Goal: Browse casually: Explore the website without a specific task or goal

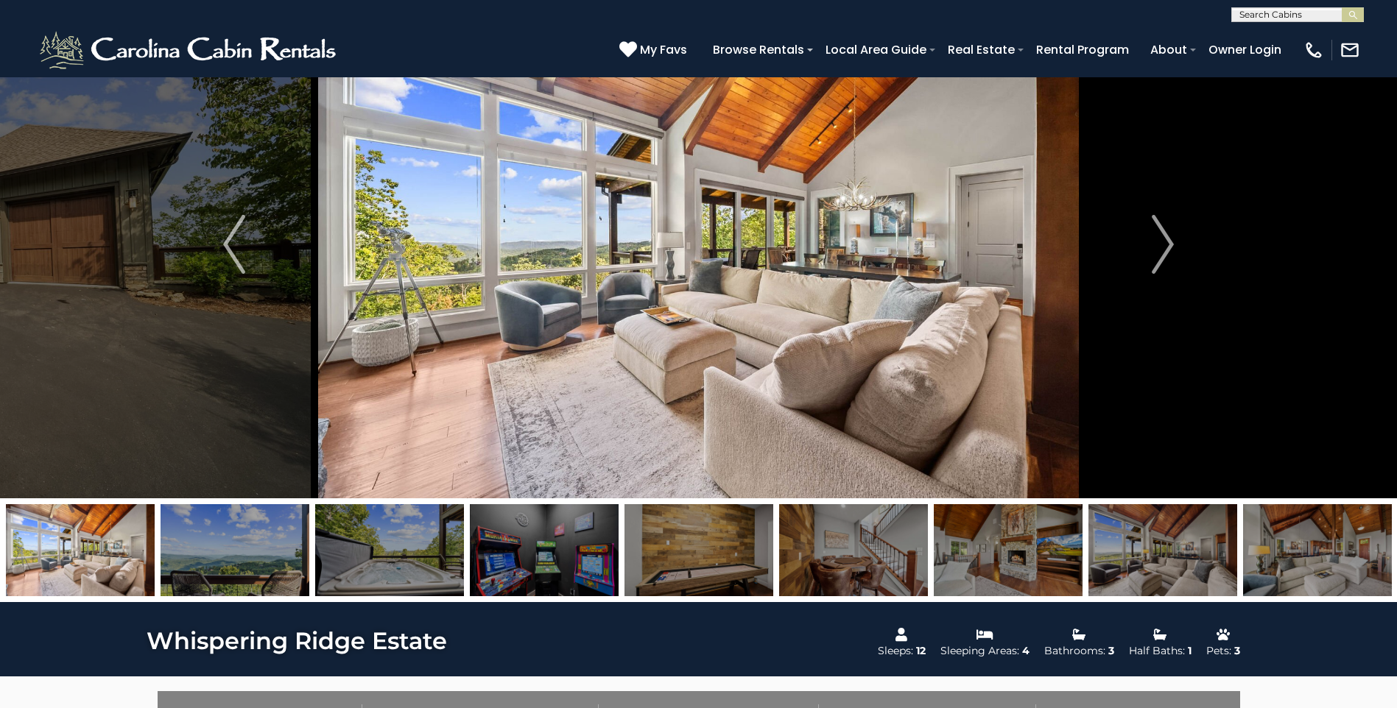
scroll to position [74, 0]
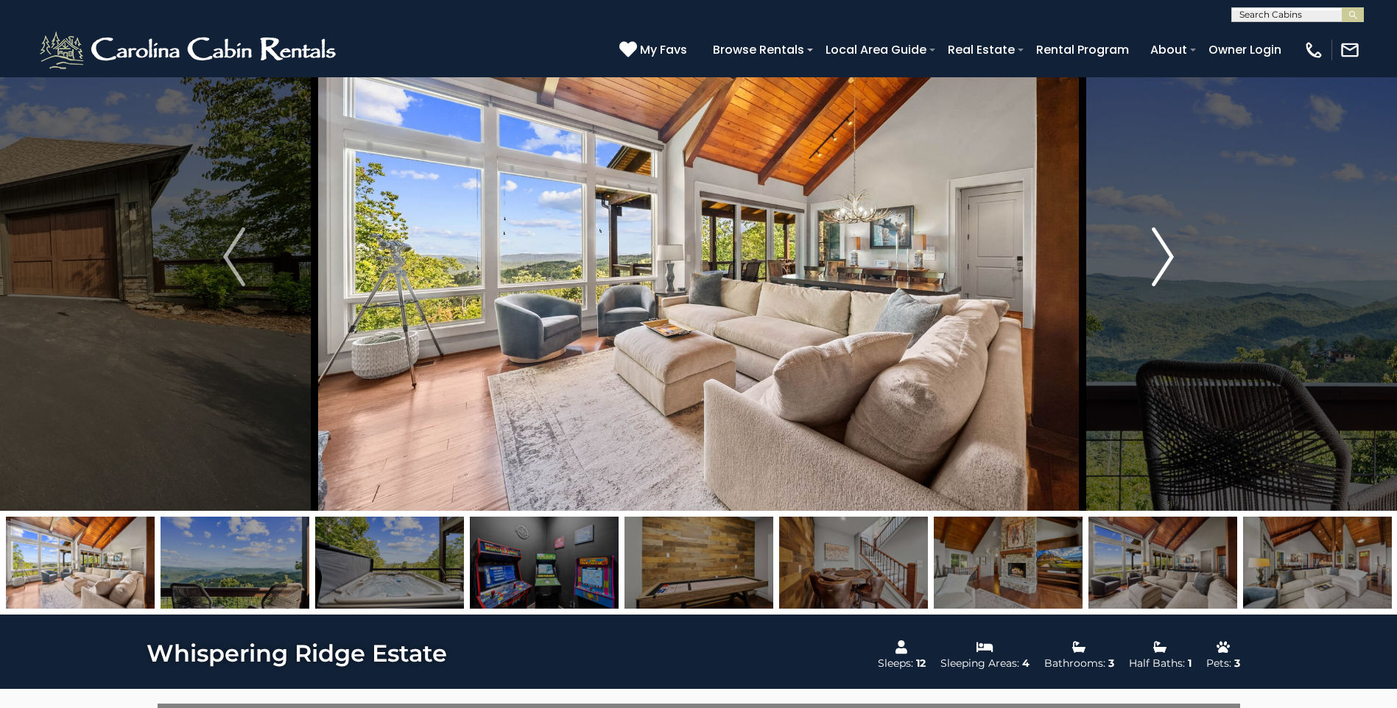
click at [1169, 260] on img "Next" at bounding box center [1163, 257] width 22 height 59
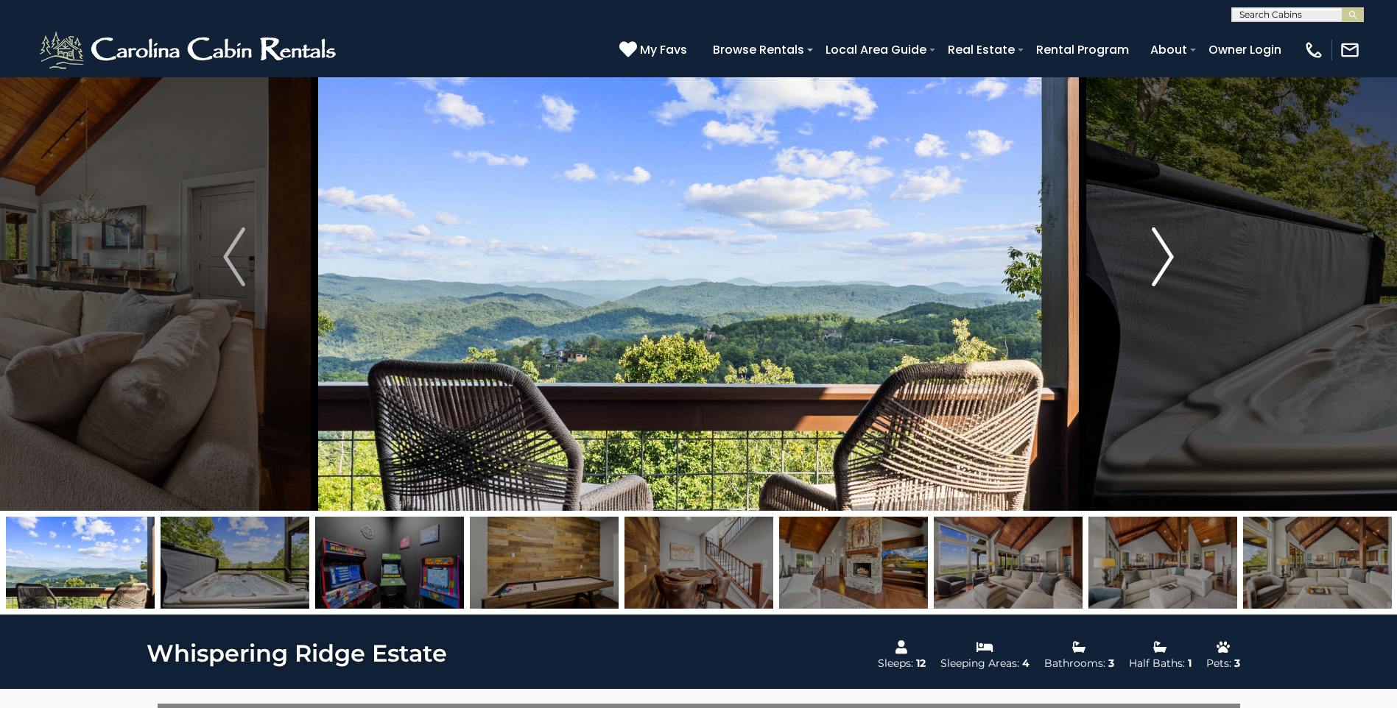
click at [1169, 260] on img "Next" at bounding box center [1163, 257] width 22 height 59
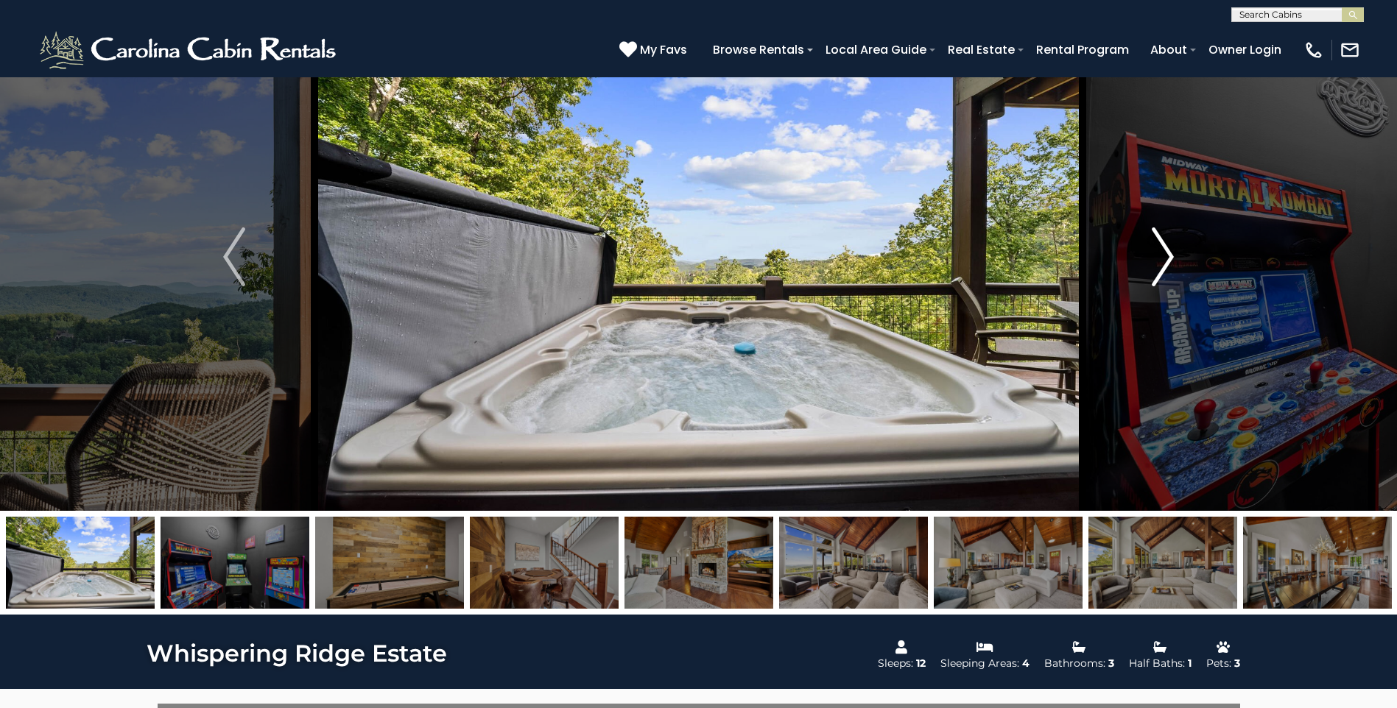
click at [1169, 260] on img "Next" at bounding box center [1163, 257] width 22 height 59
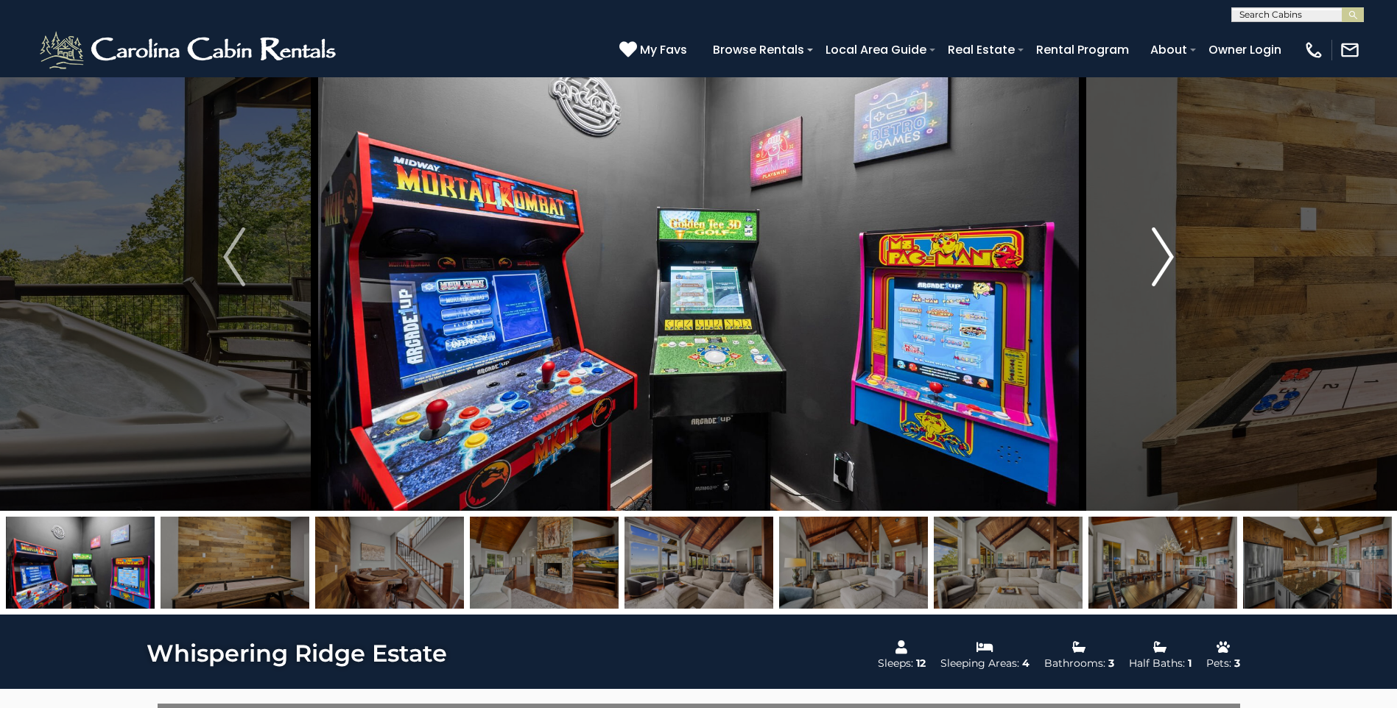
click at [1162, 258] on img "Next" at bounding box center [1163, 257] width 22 height 59
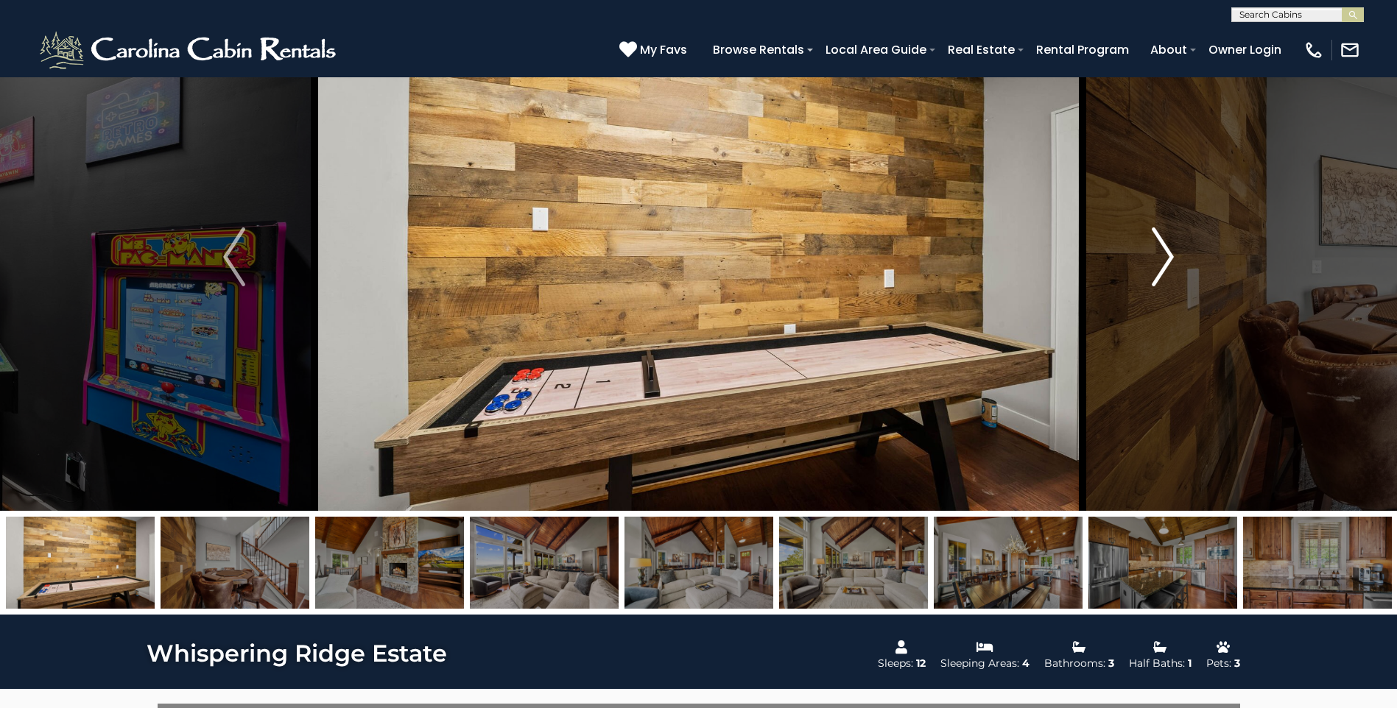
click at [1161, 261] on img "Next" at bounding box center [1163, 257] width 22 height 59
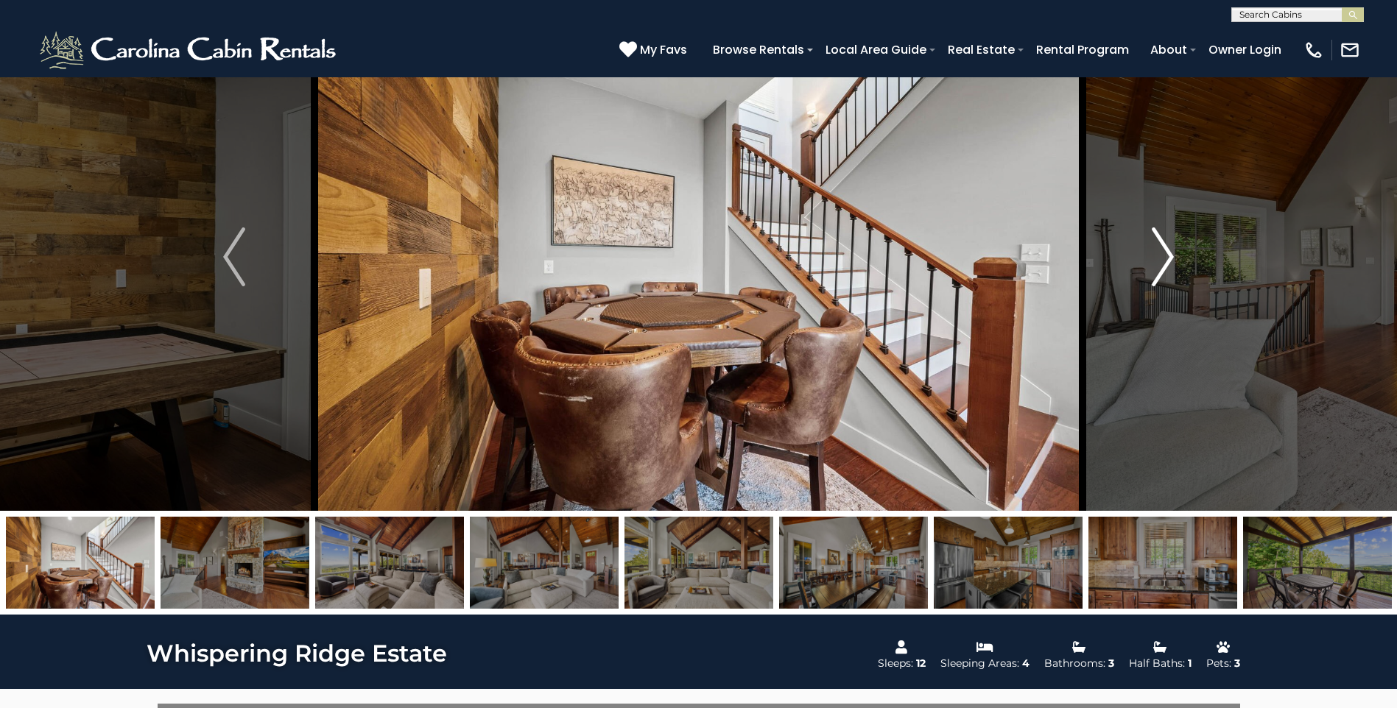
click at [1161, 261] on img "Next" at bounding box center [1163, 257] width 22 height 59
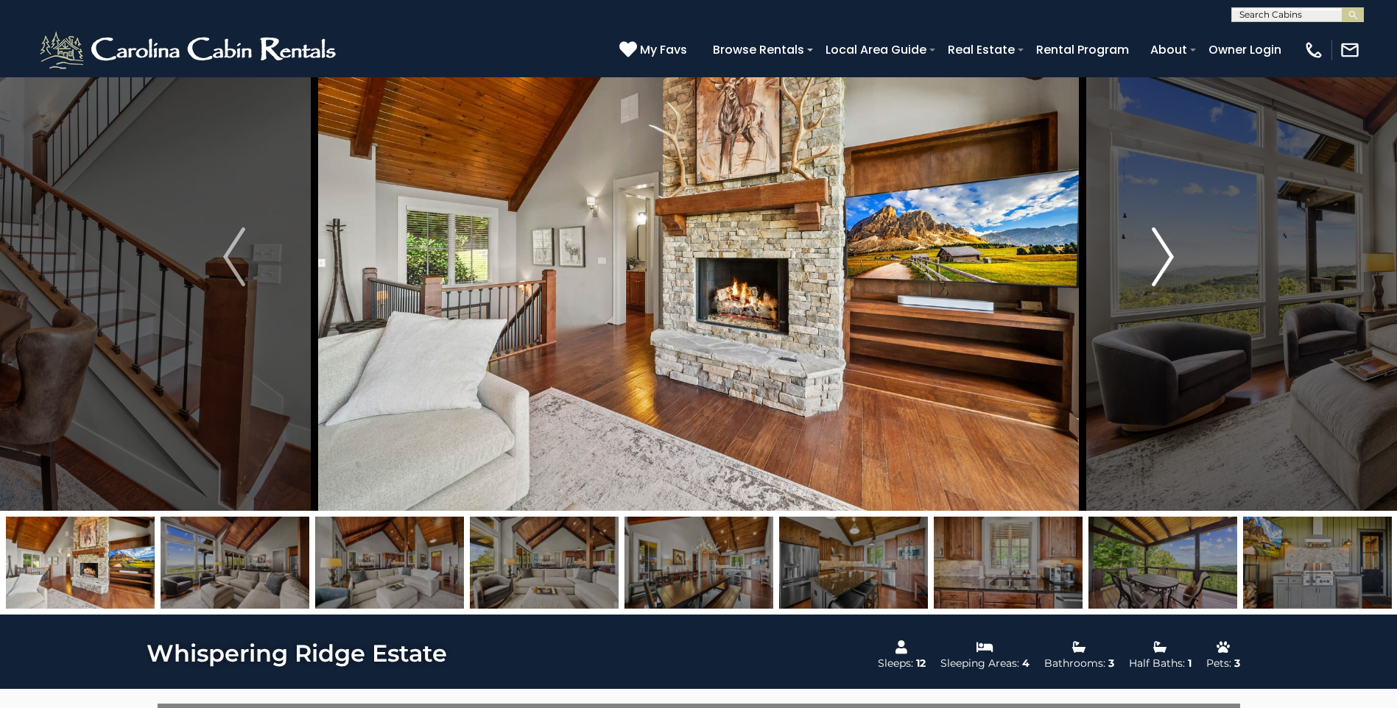
click at [1161, 260] on img "Next" at bounding box center [1163, 257] width 22 height 59
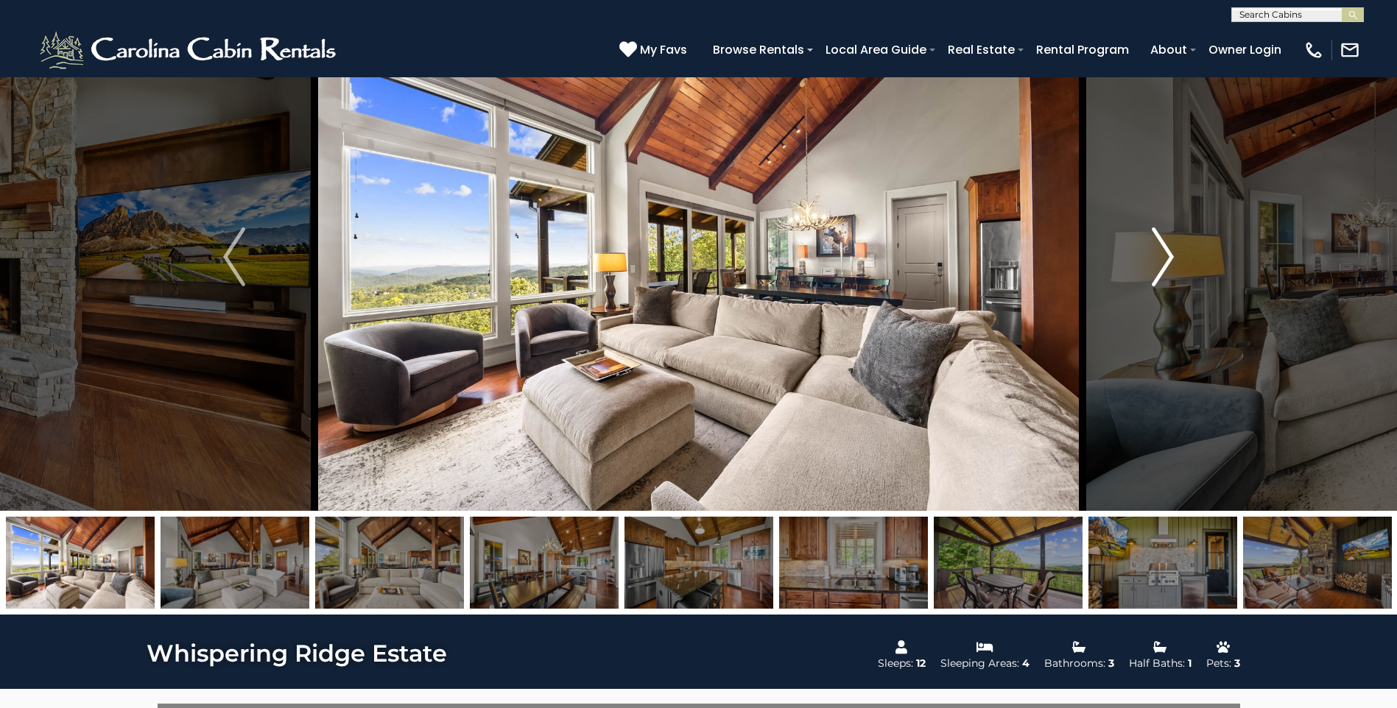
click at [1161, 260] on img "Next" at bounding box center [1163, 257] width 22 height 59
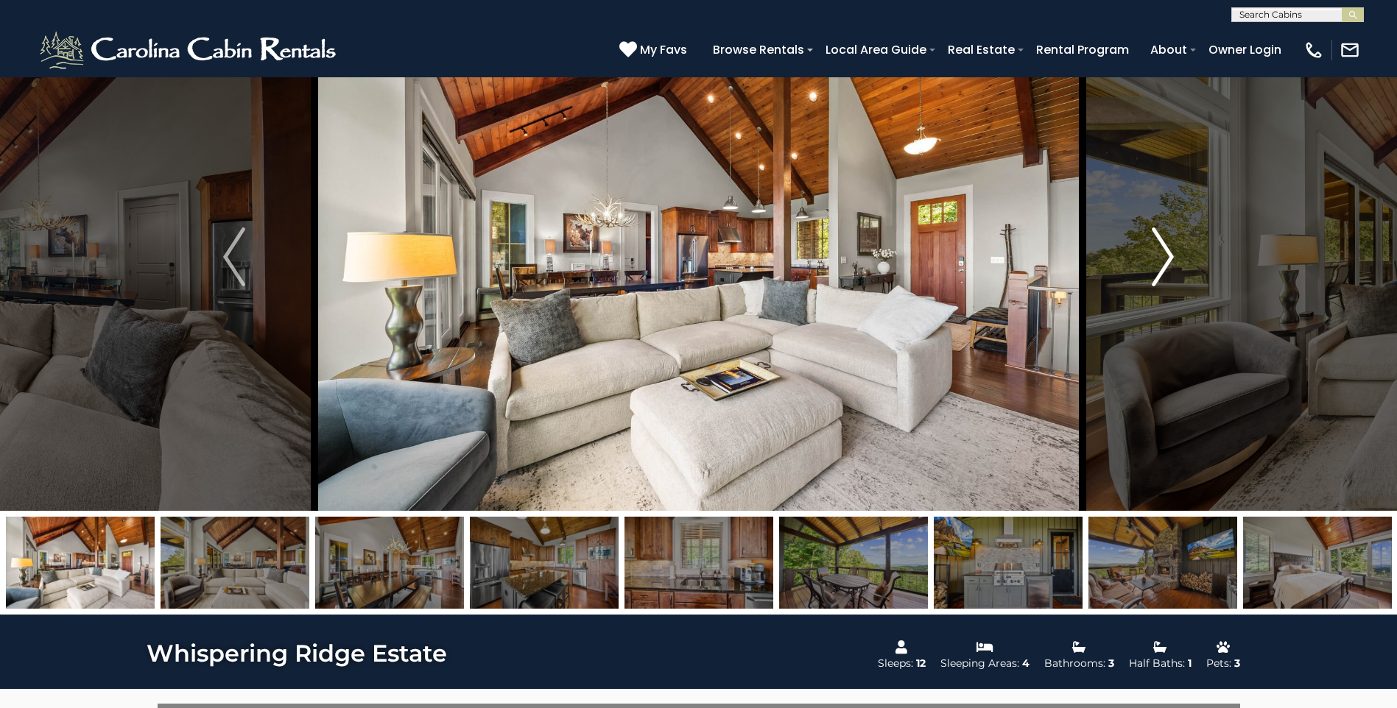
click at [1161, 260] on img "Next" at bounding box center [1163, 257] width 22 height 59
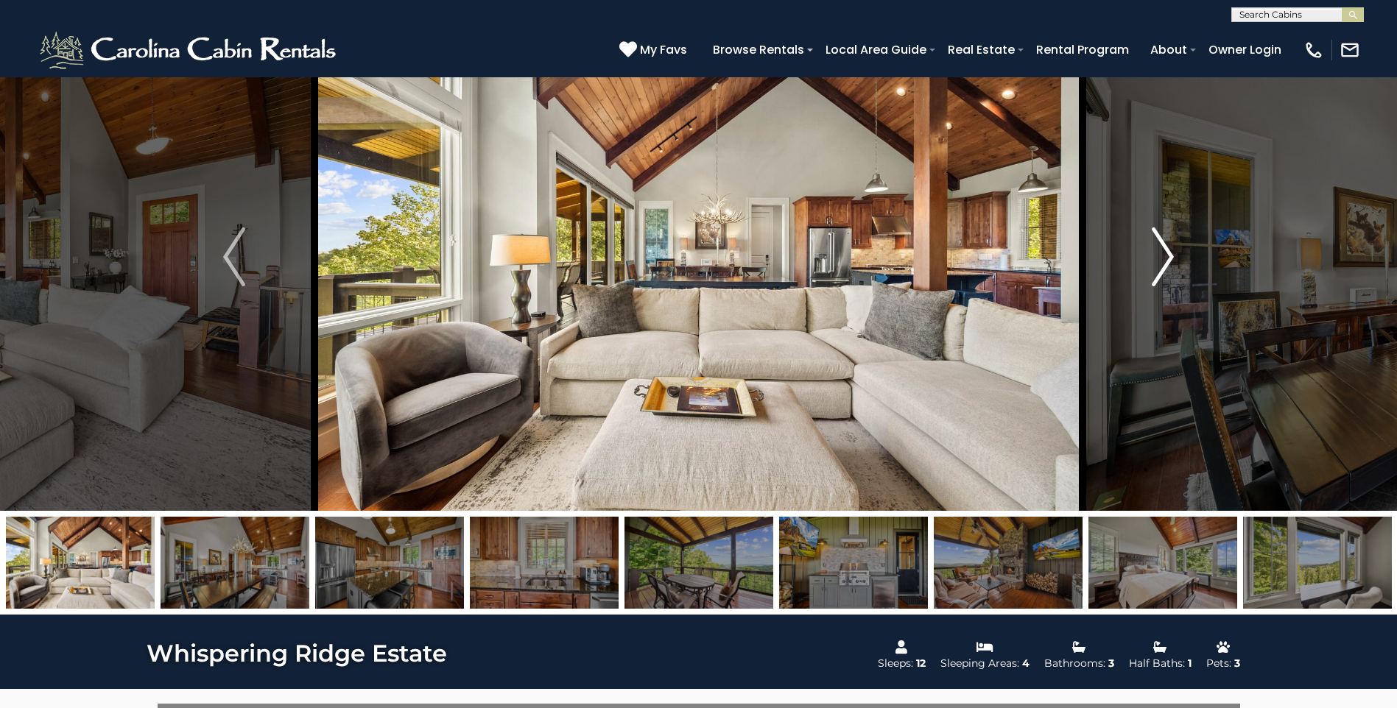
click at [1161, 261] on img "Next" at bounding box center [1163, 257] width 22 height 59
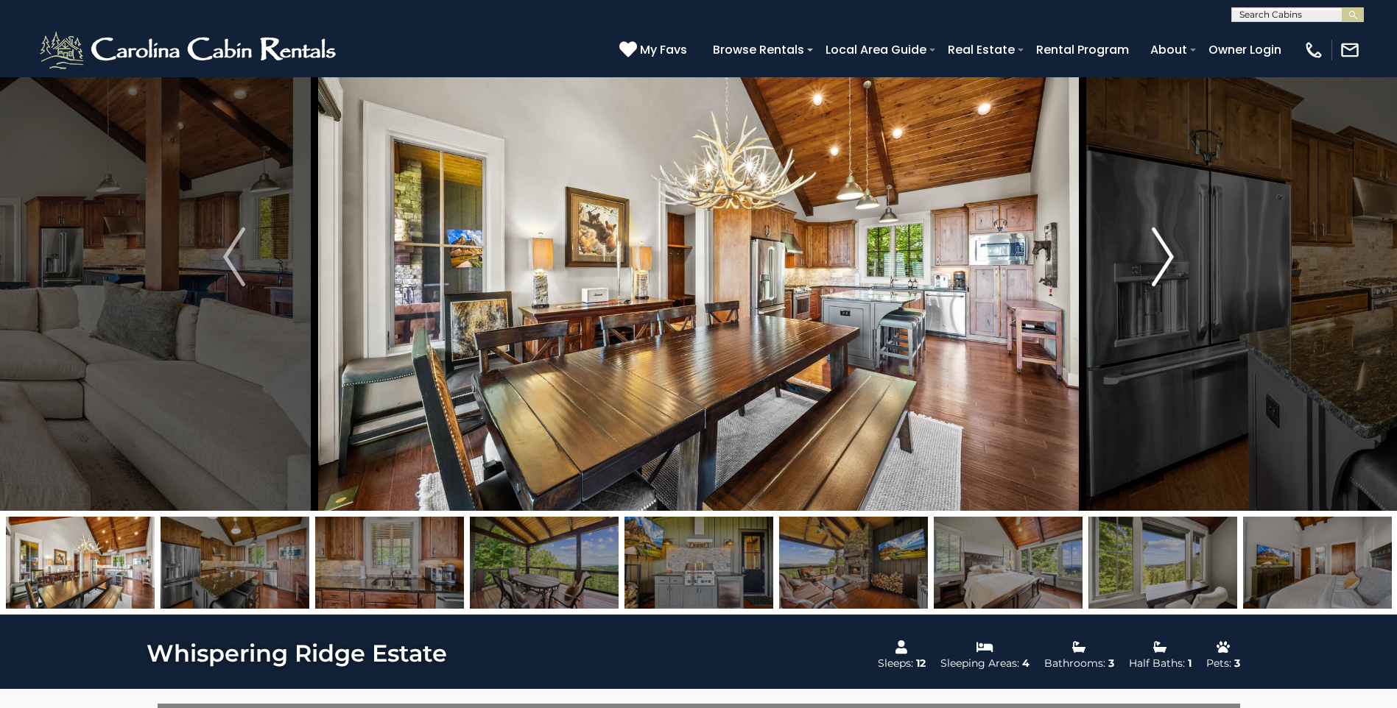
click at [1161, 261] on img "Next" at bounding box center [1163, 257] width 22 height 59
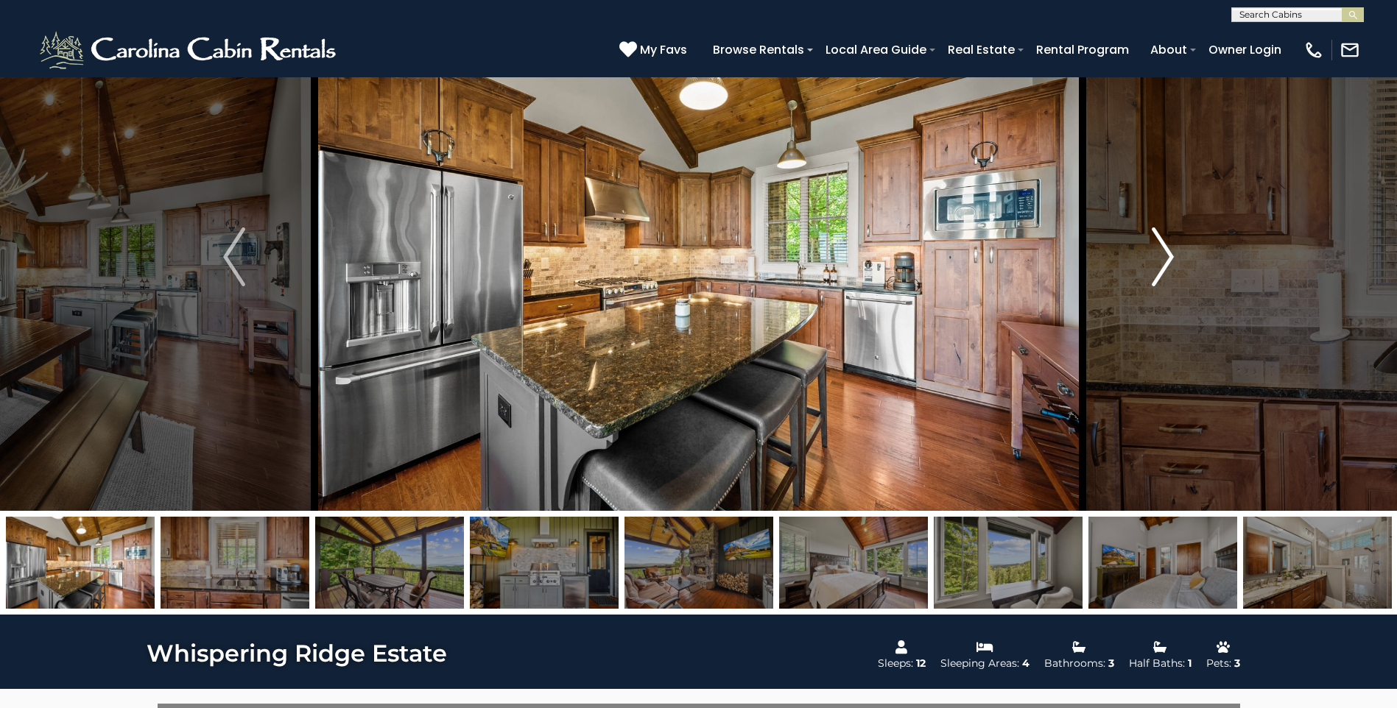
click at [1161, 261] on img "Next" at bounding box center [1163, 257] width 22 height 59
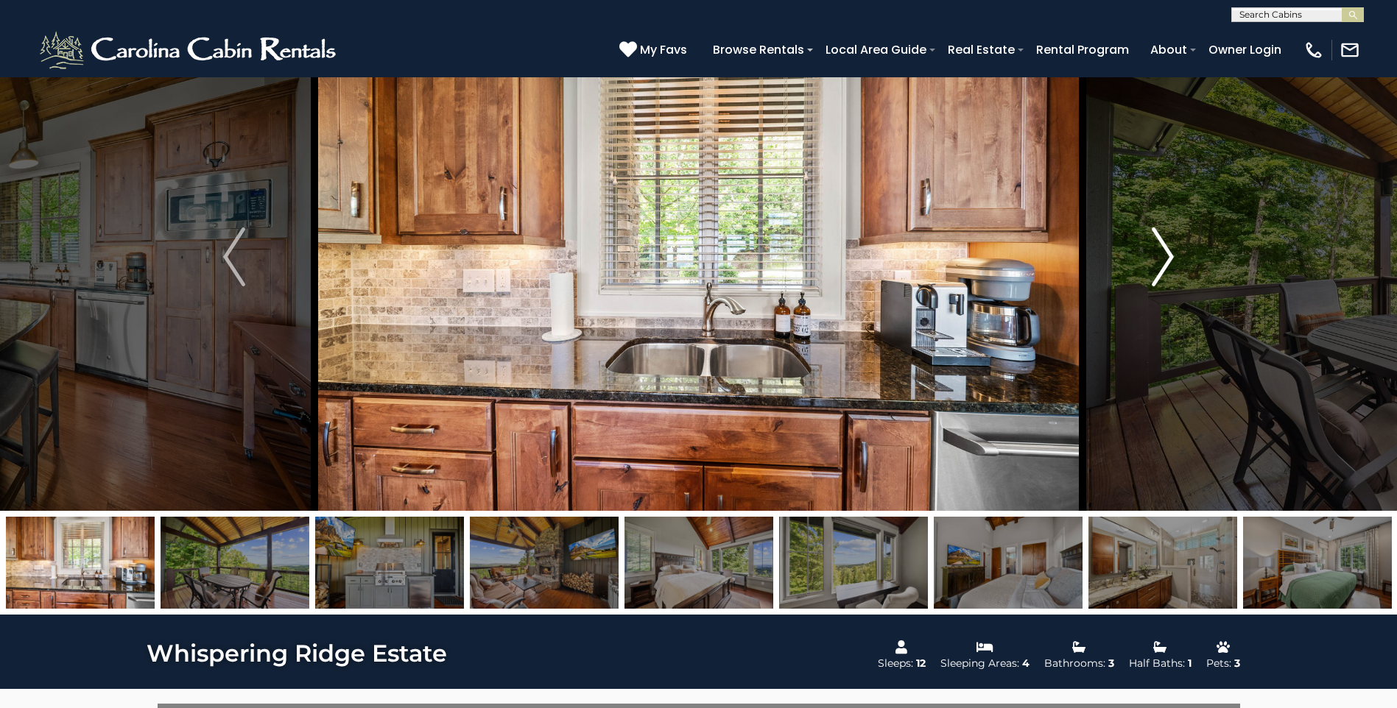
click at [1161, 261] on img "Next" at bounding box center [1163, 257] width 22 height 59
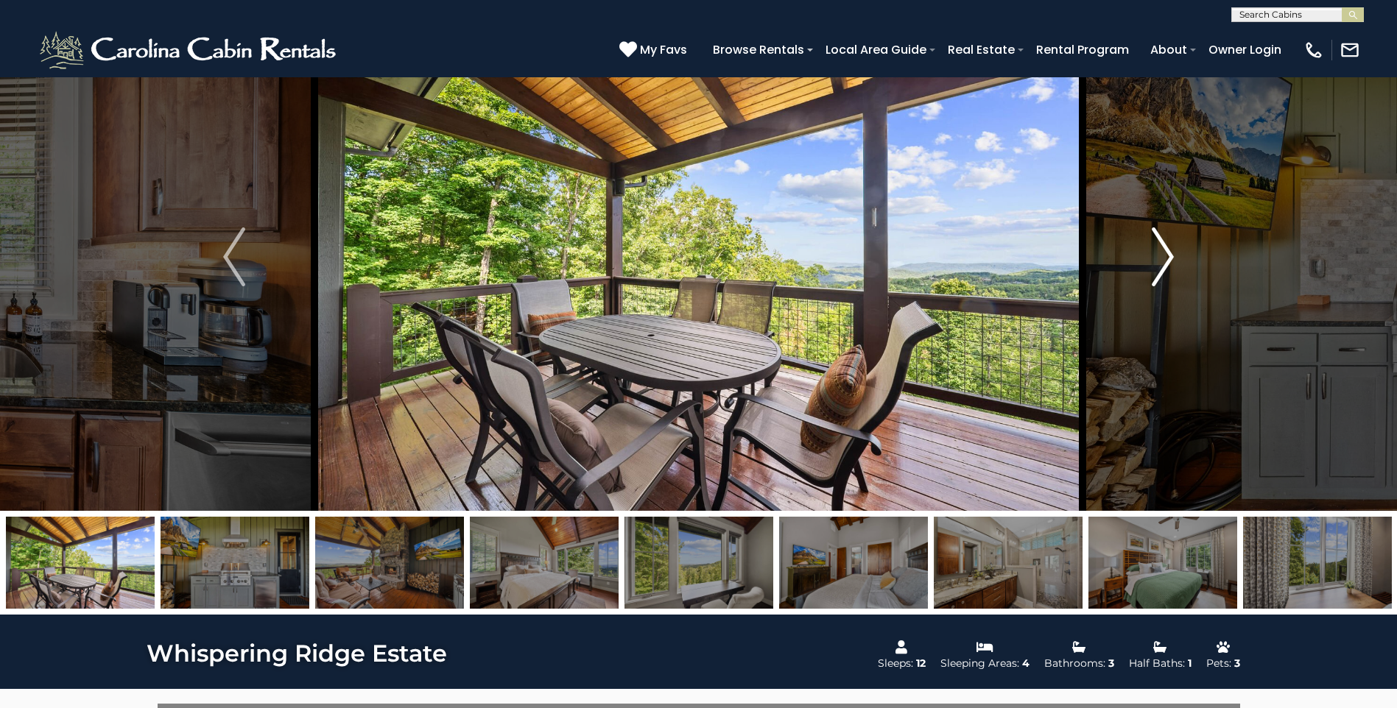
click at [1161, 261] on img "Next" at bounding box center [1163, 257] width 22 height 59
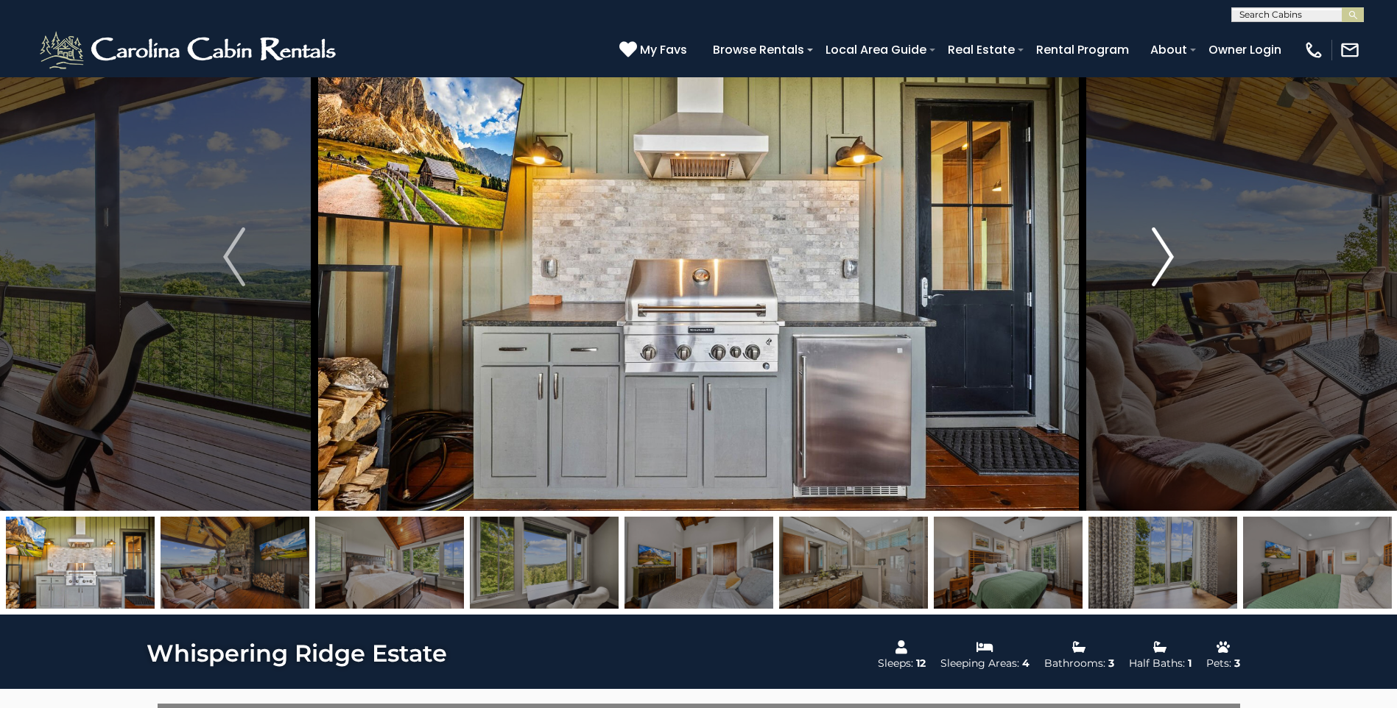
click at [1161, 261] on img "Next" at bounding box center [1163, 257] width 22 height 59
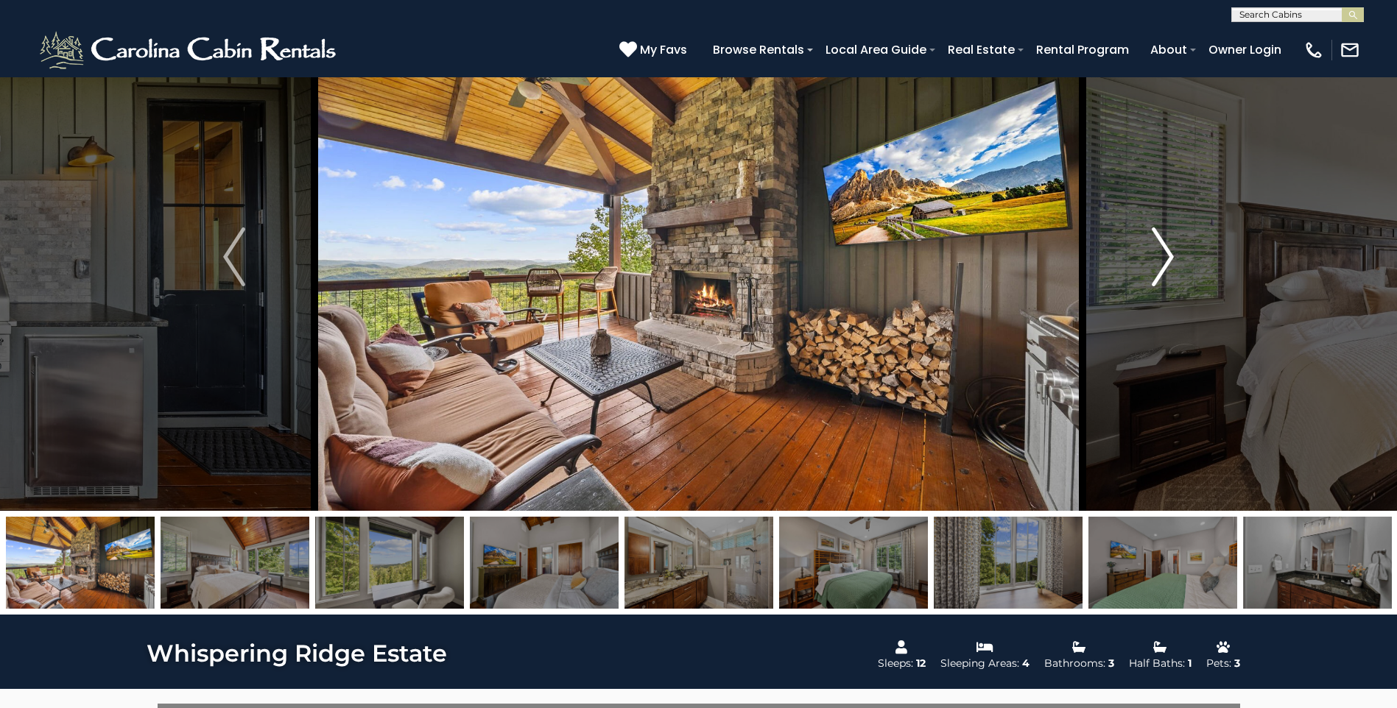
click at [1161, 261] on img "Next" at bounding box center [1163, 257] width 22 height 59
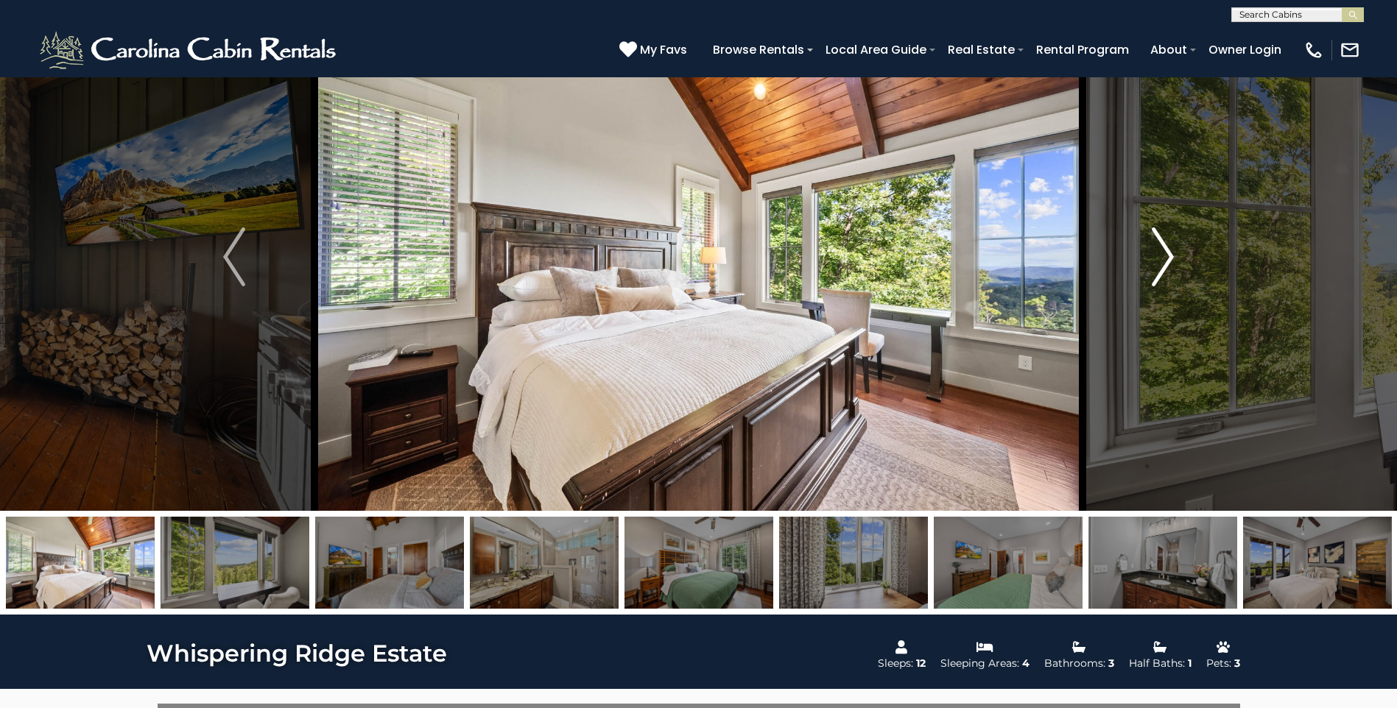
click at [1161, 261] on img "Next" at bounding box center [1163, 257] width 22 height 59
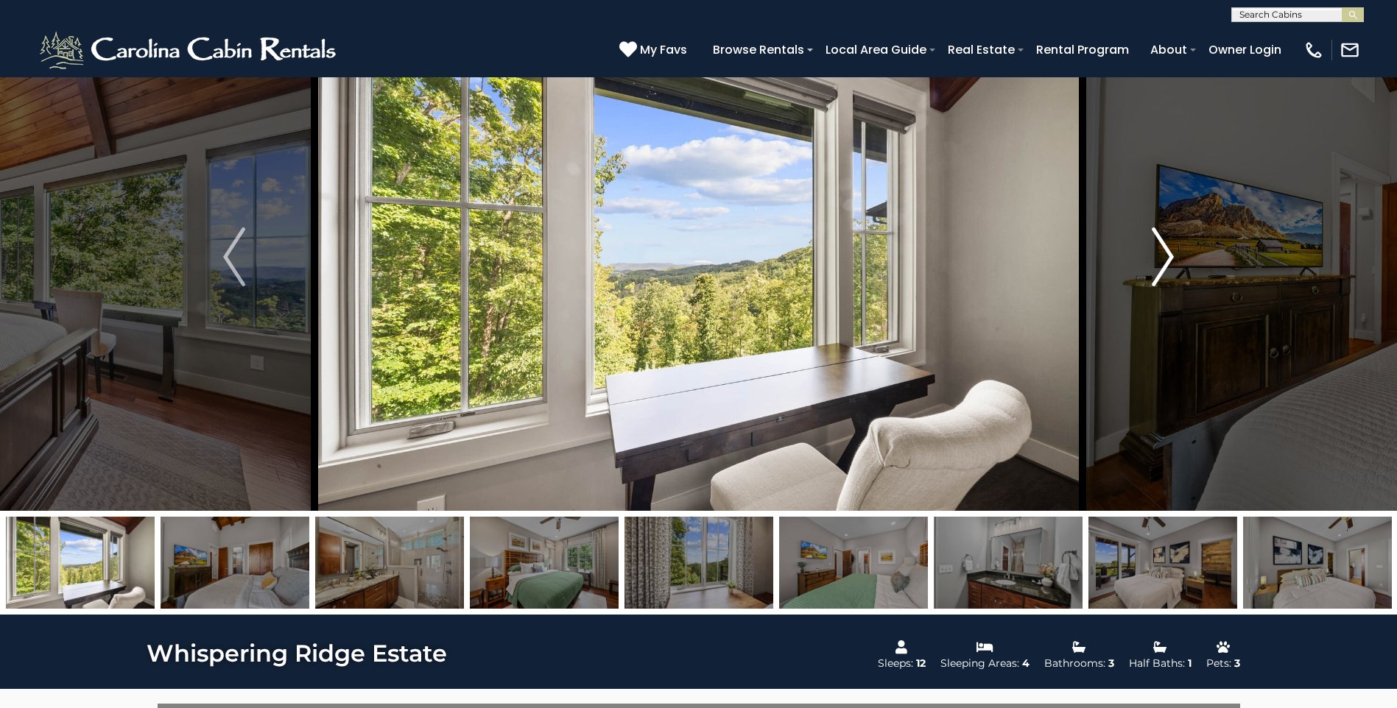
click at [1161, 261] on img "Next" at bounding box center [1163, 257] width 22 height 59
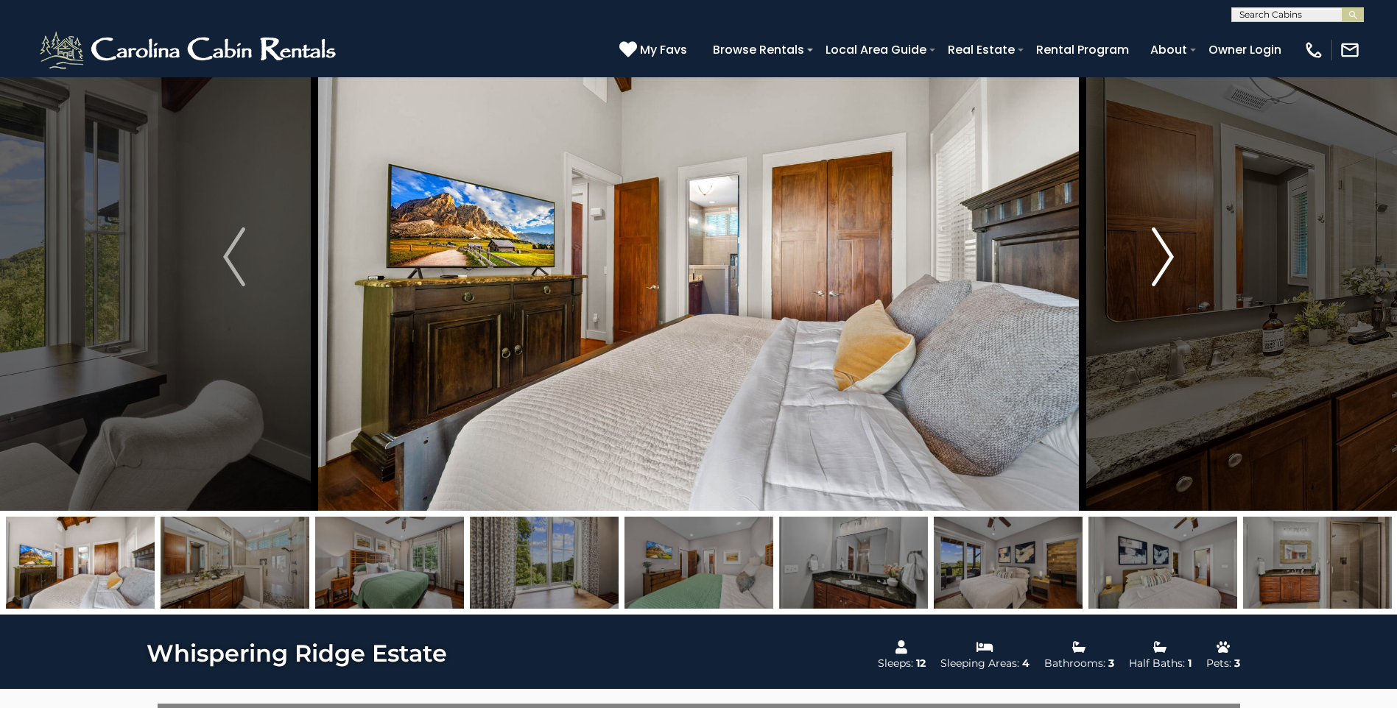
click at [1161, 263] on img "Next" at bounding box center [1163, 257] width 22 height 59
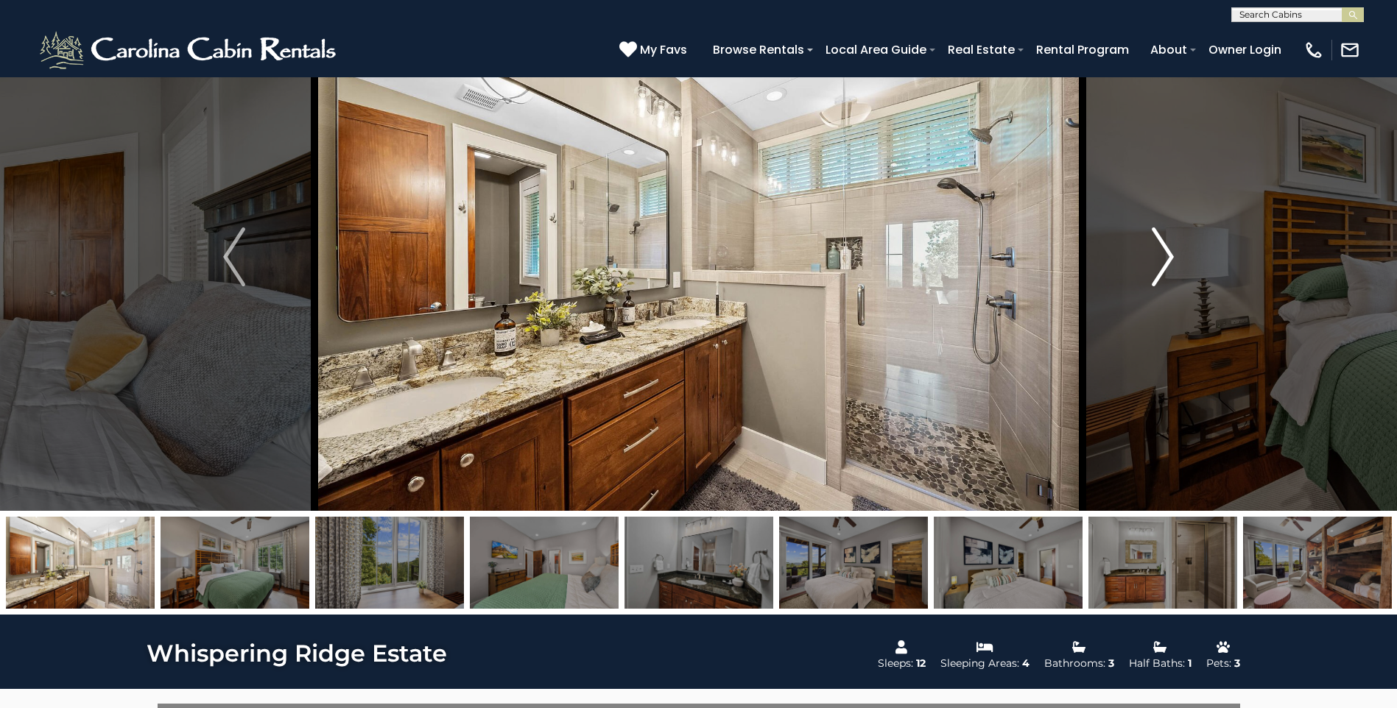
click at [1161, 263] on img "Next" at bounding box center [1163, 257] width 22 height 59
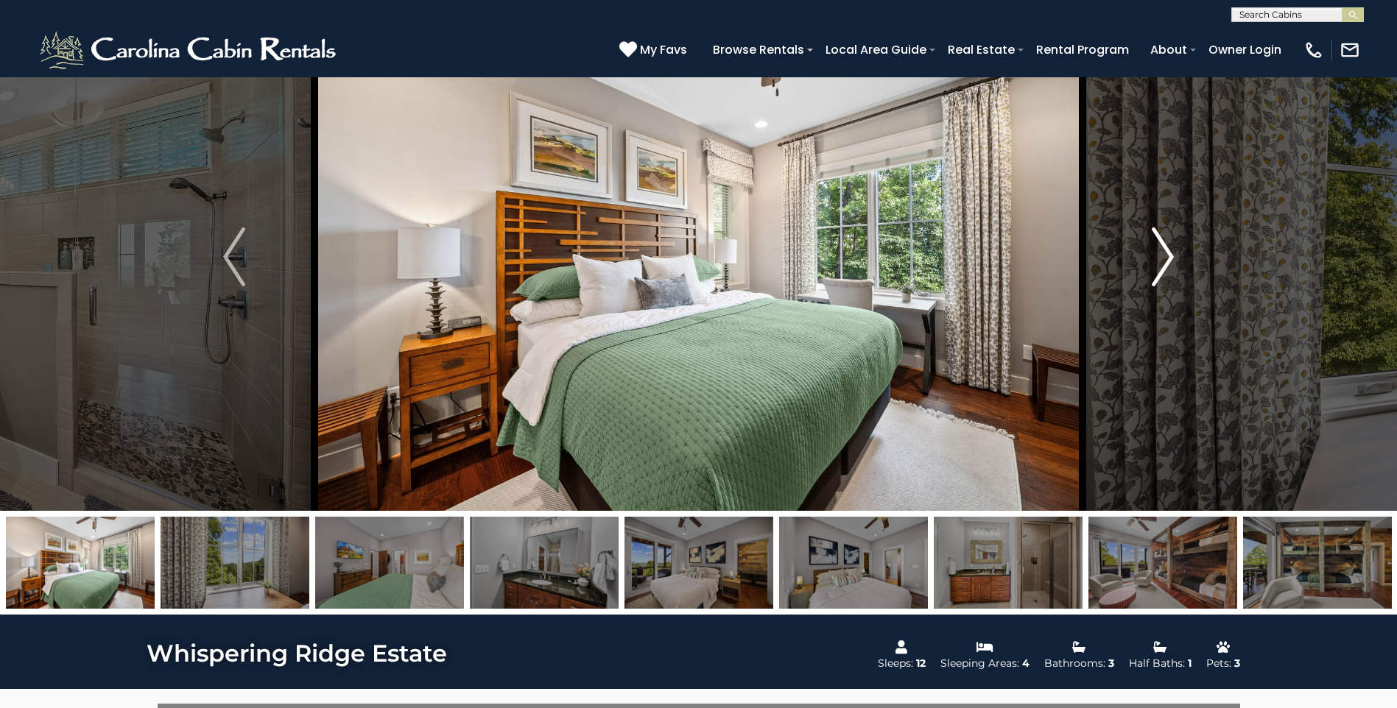
click at [1161, 263] on img "Next" at bounding box center [1163, 257] width 22 height 59
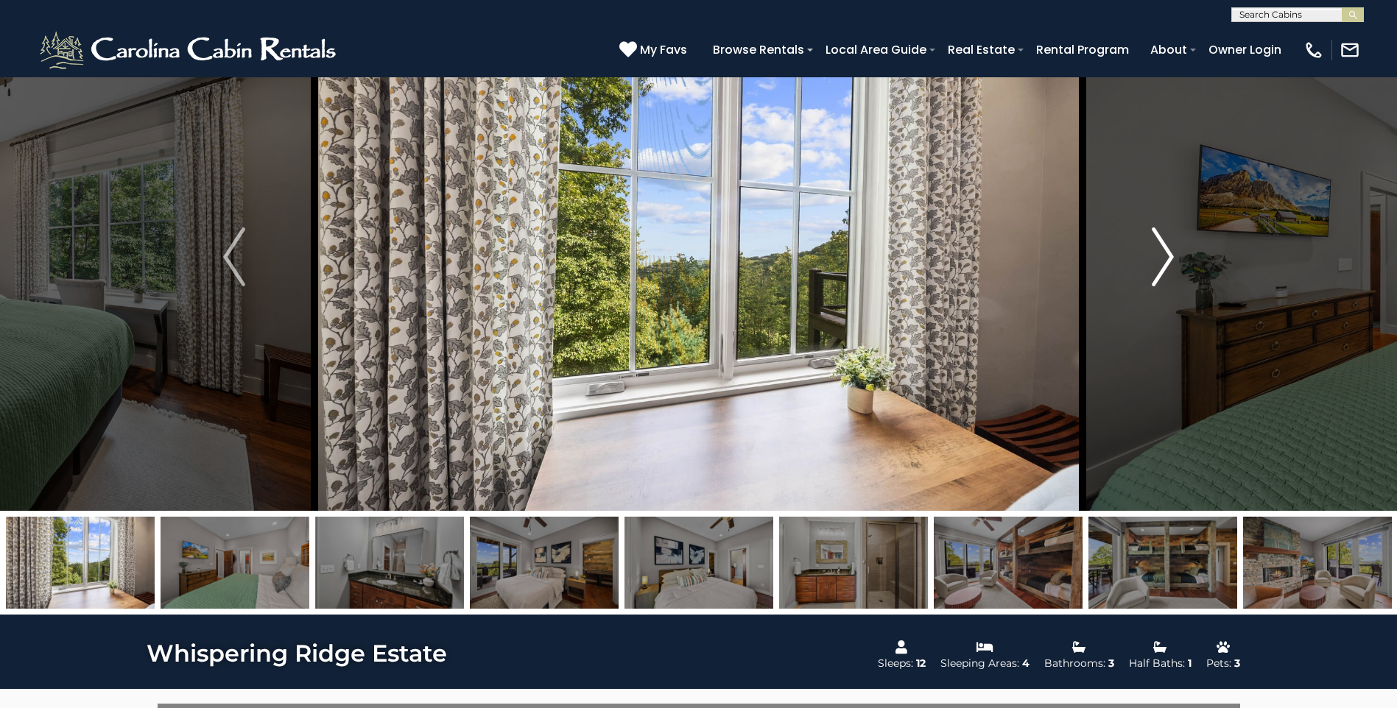
click at [1161, 264] on img "Next" at bounding box center [1163, 257] width 22 height 59
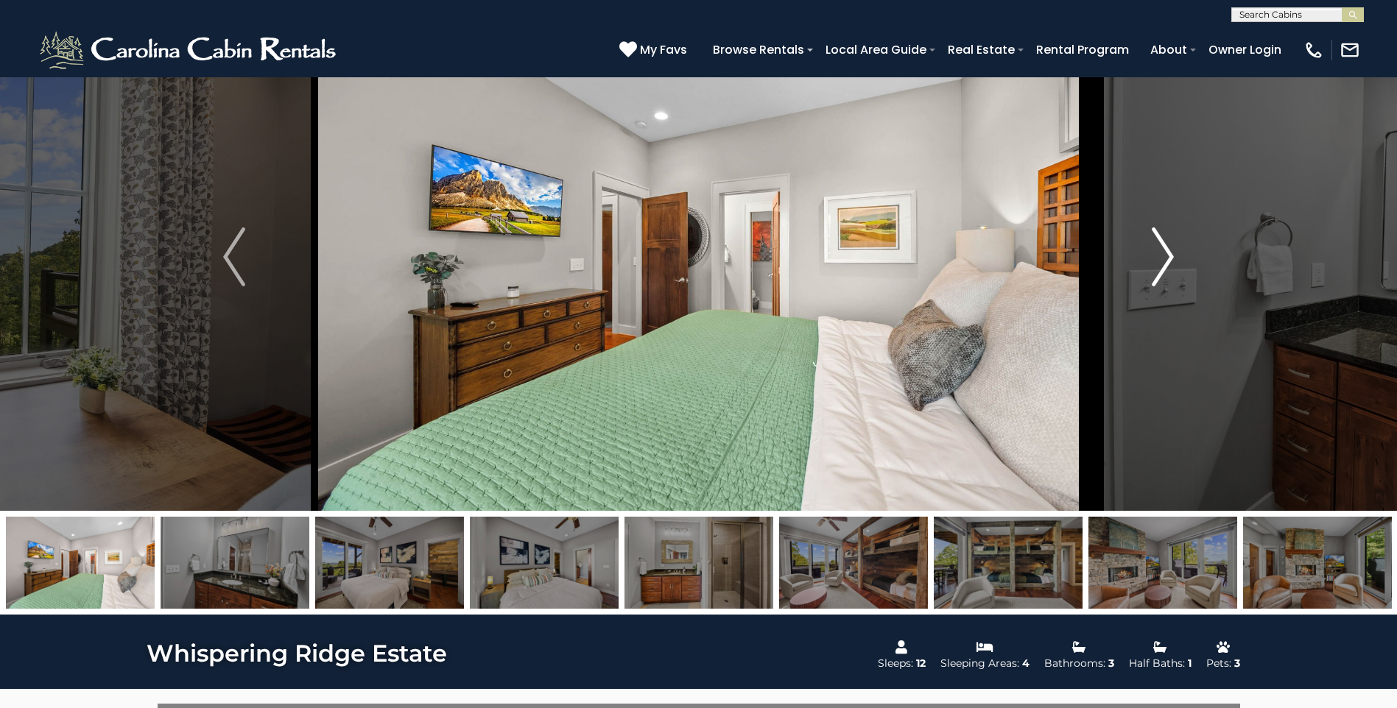
click at [1161, 264] on img "Next" at bounding box center [1163, 257] width 22 height 59
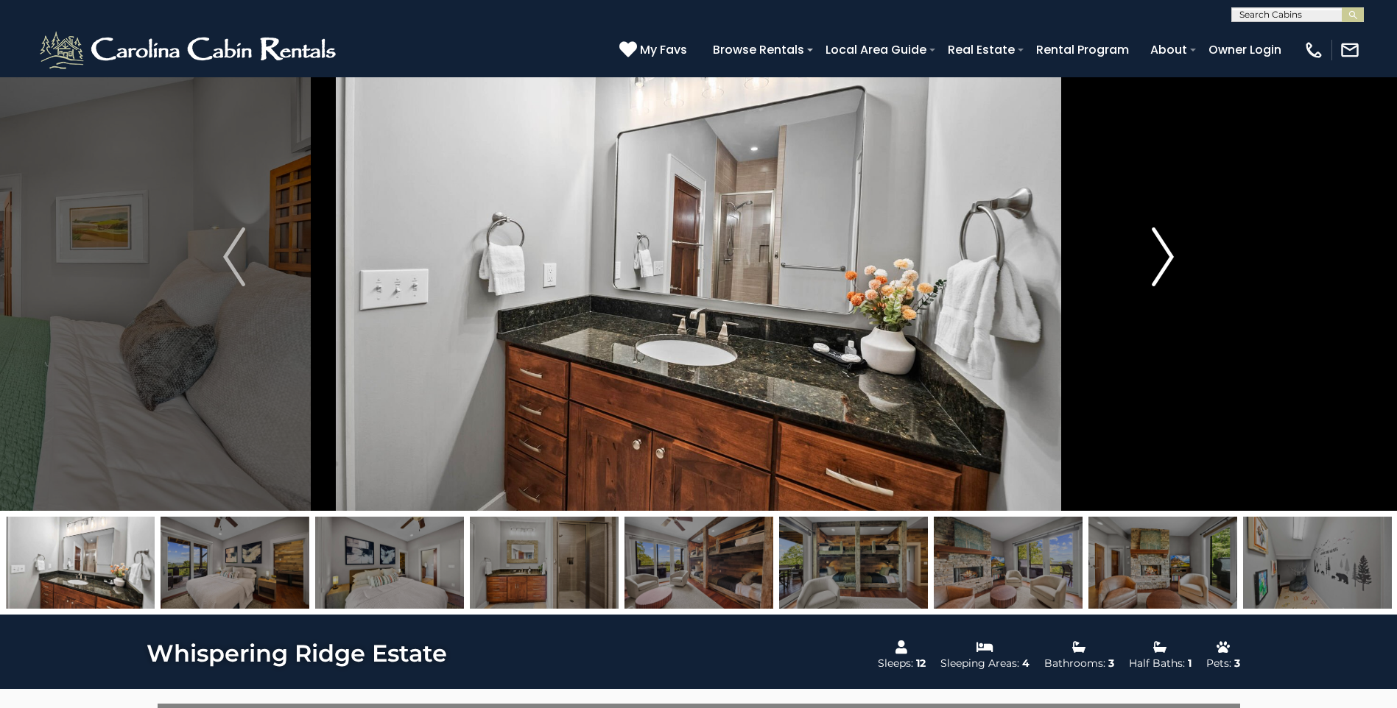
click at [1160, 264] on img "Next" at bounding box center [1163, 257] width 22 height 59
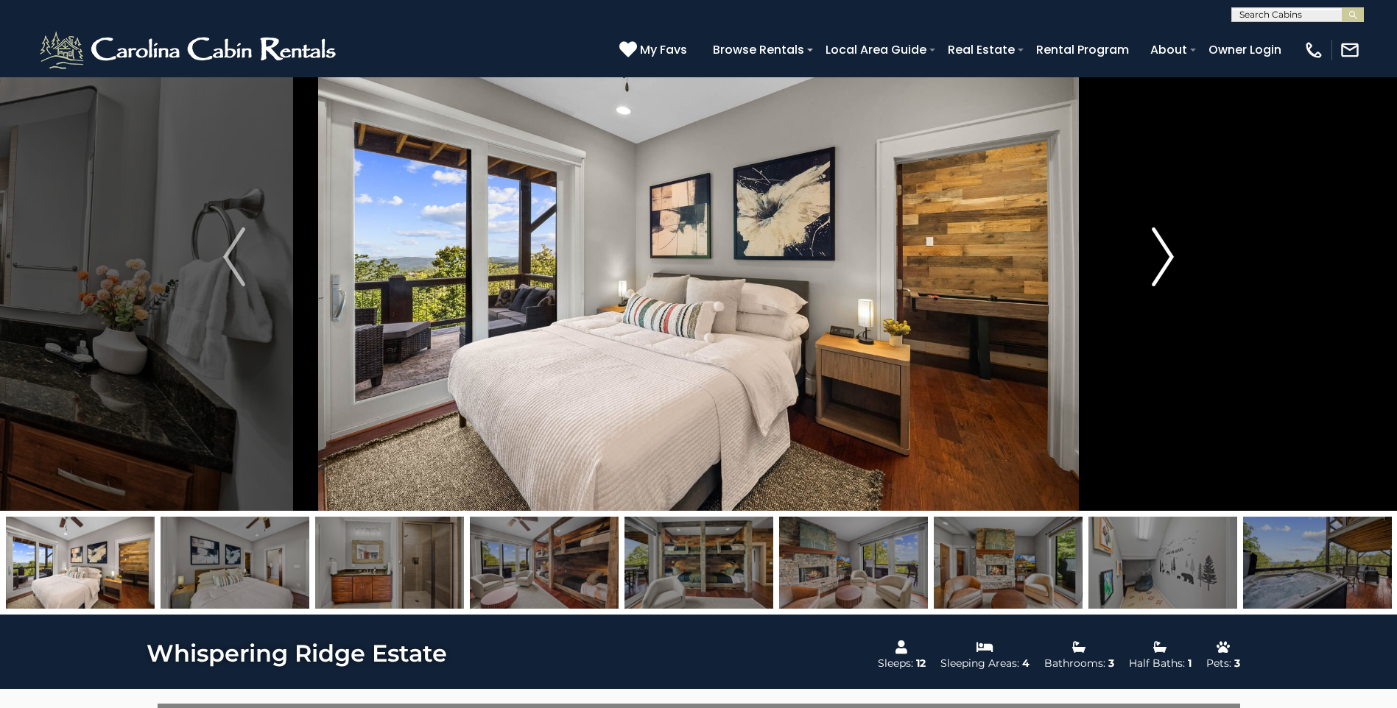
click at [1160, 264] on img "Next" at bounding box center [1163, 257] width 22 height 59
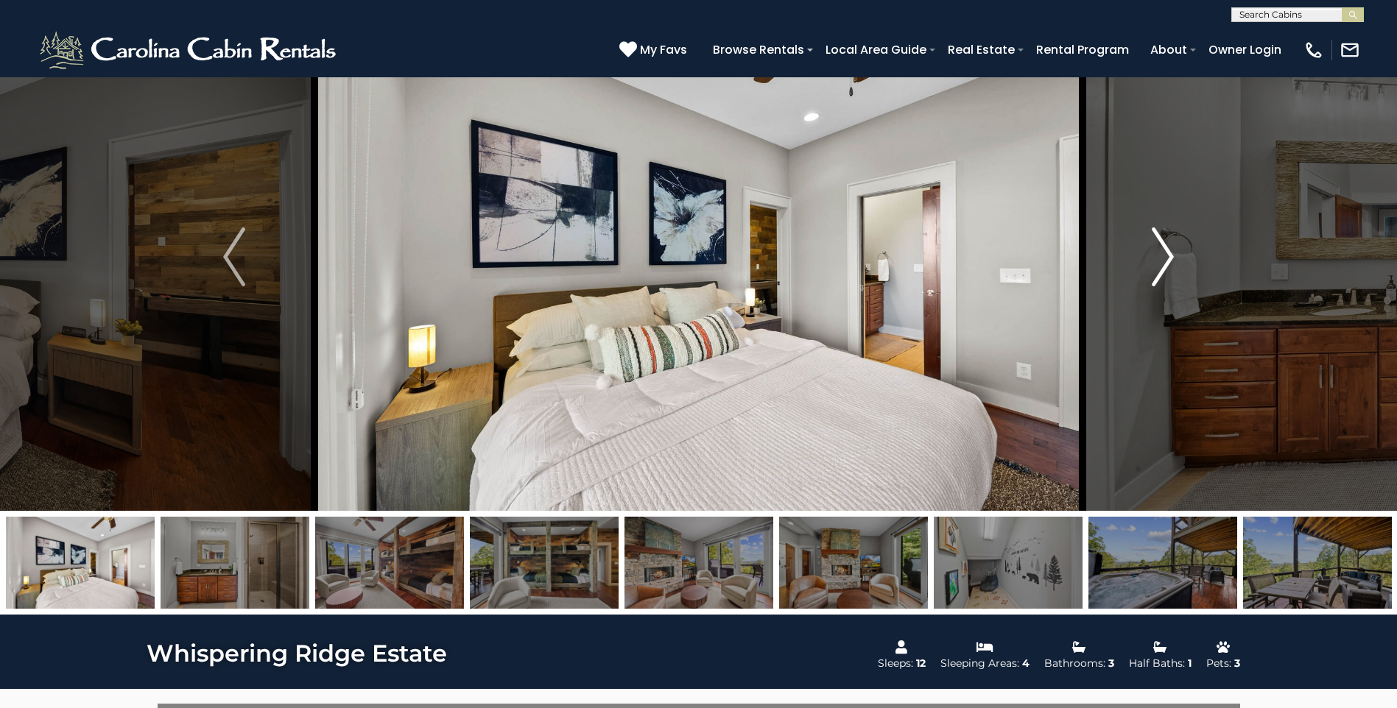
click at [1160, 264] on img "Next" at bounding box center [1163, 257] width 22 height 59
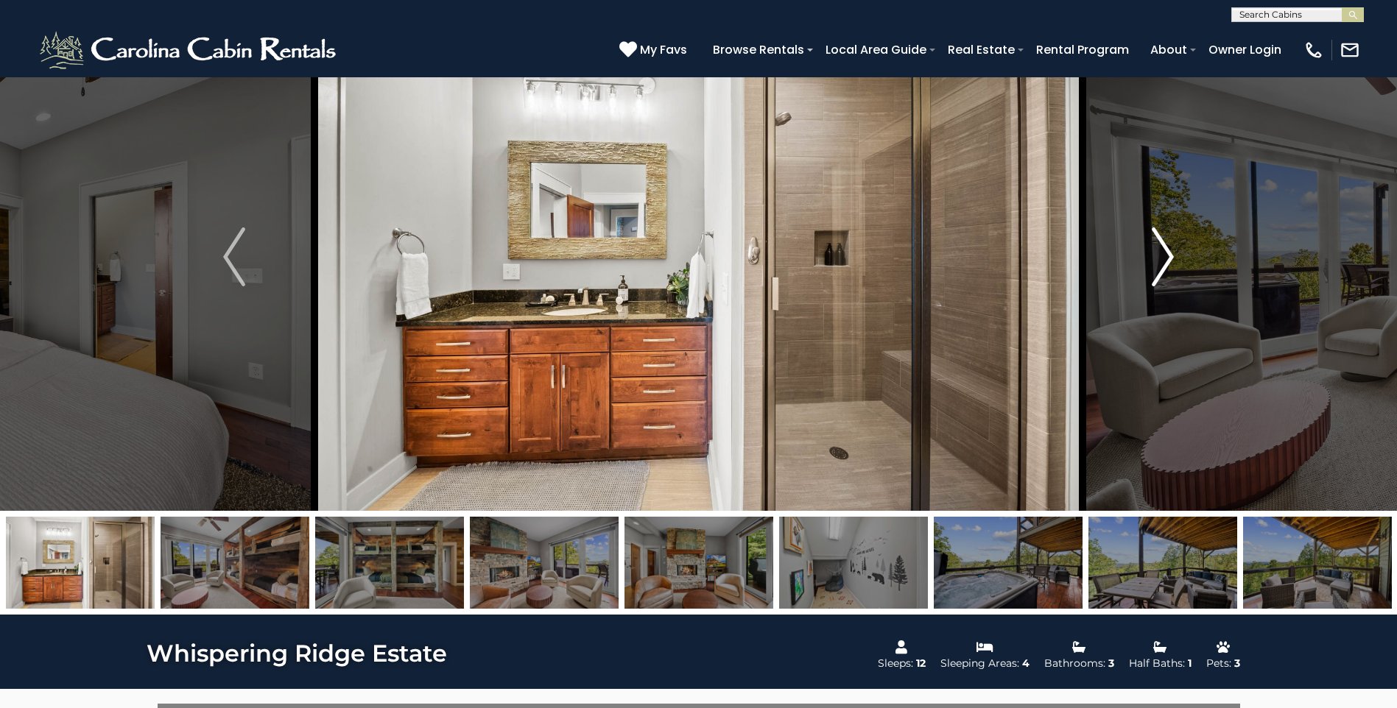
click at [1160, 264] on img "Next" at bounding box center [1163, 257] width 22 height 59
